Goal: Task Accomplishment & Management: Manage account settings

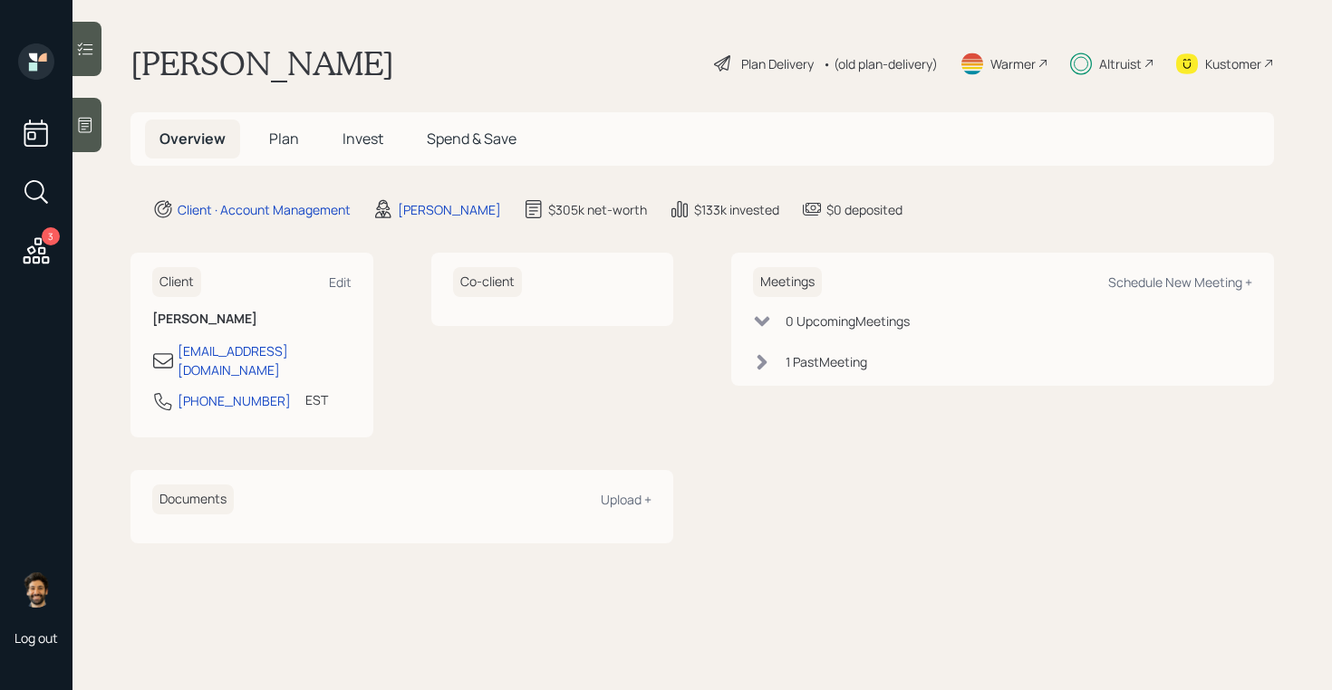
click at [1111, 61] on div "Altruist" at bounding box center [1120, 63] width 43 height 19
click at [370, 135] on span "Invest" at bounding box center [362, 139] width 41 height 20
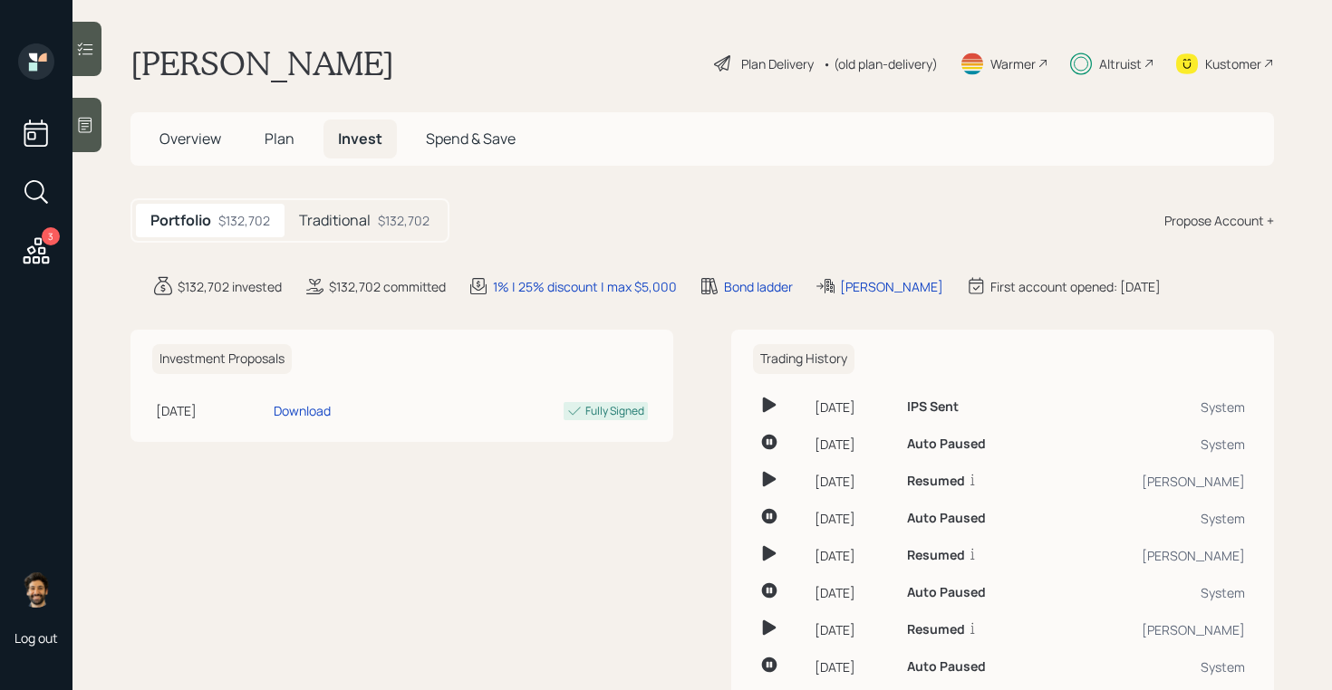
click at [365, 221] on h5 "Traditional" at bounding box center [335, 220] width 72 height 17
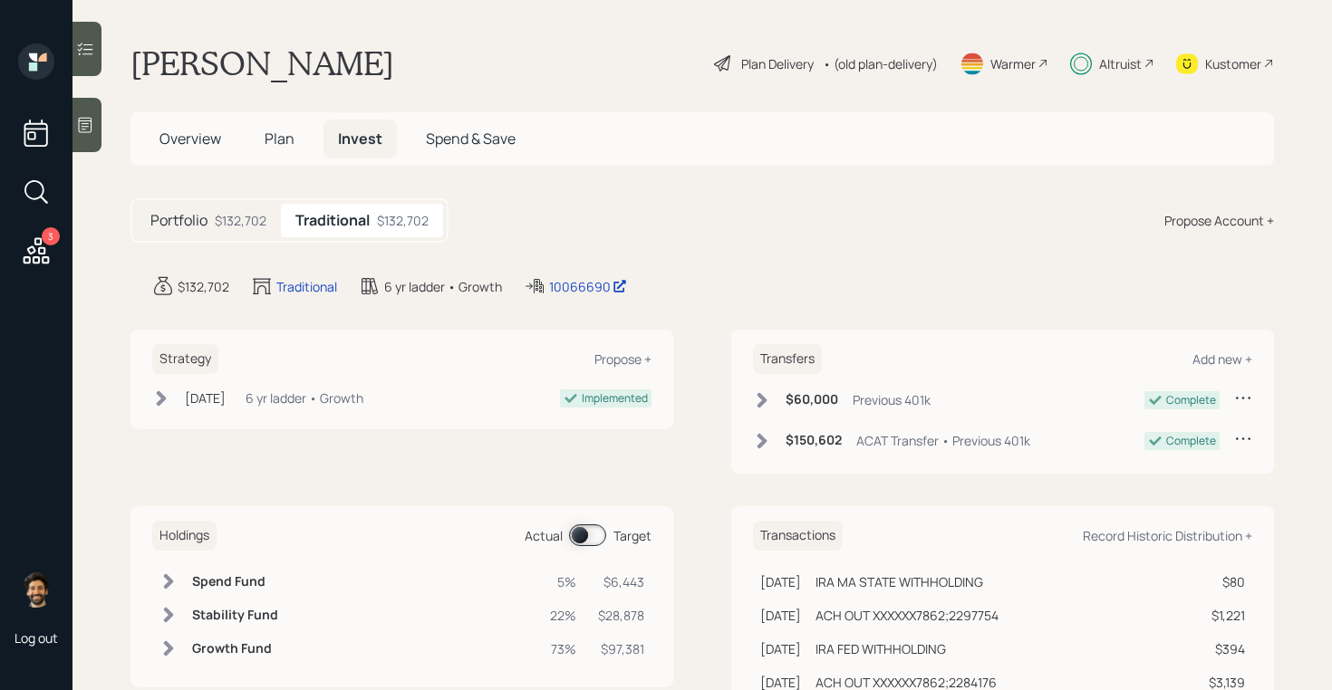
click at [592, 537] on span at bounding box center [587, 535] width 37 height 22
click at [592, 534] on span at bounding box center [587, 535] width 37 height 22
click at [1138, 61] on div "Altruist" at bounding box center [1120, 63] width 43 height 19
